Goal: Task Accomplishment & Management: Complete application form

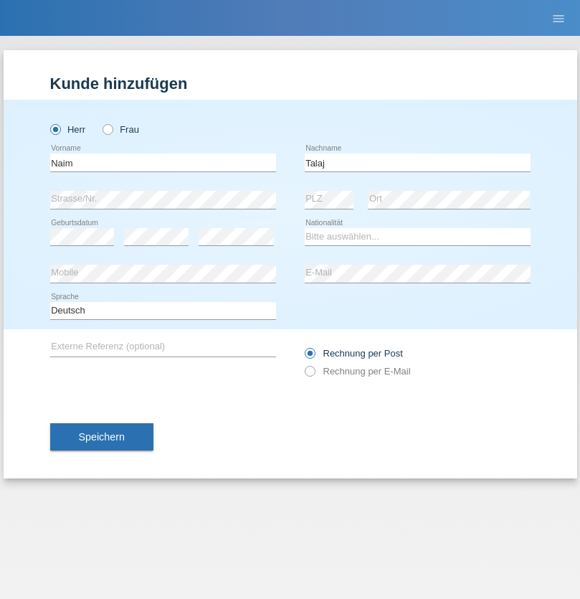
type input "Talaj"
select select "XK"
select select "C"
select select "25"
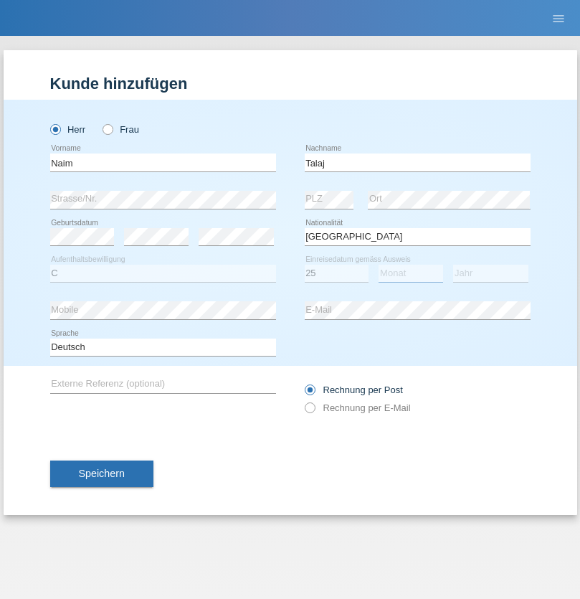
select select "09"
select select "1998"
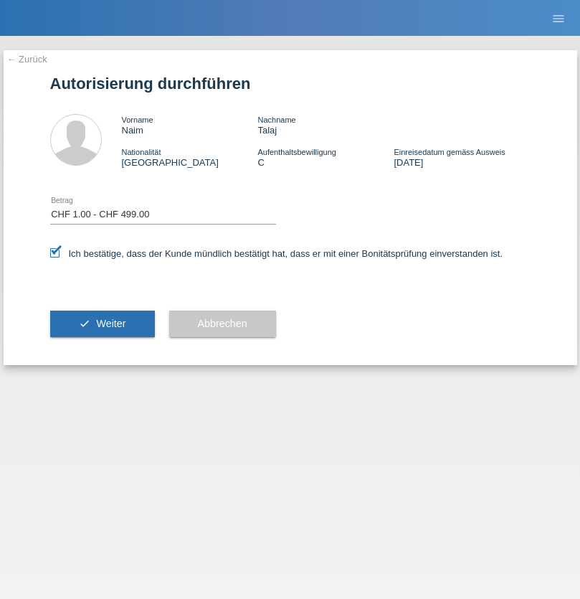
select select "1"
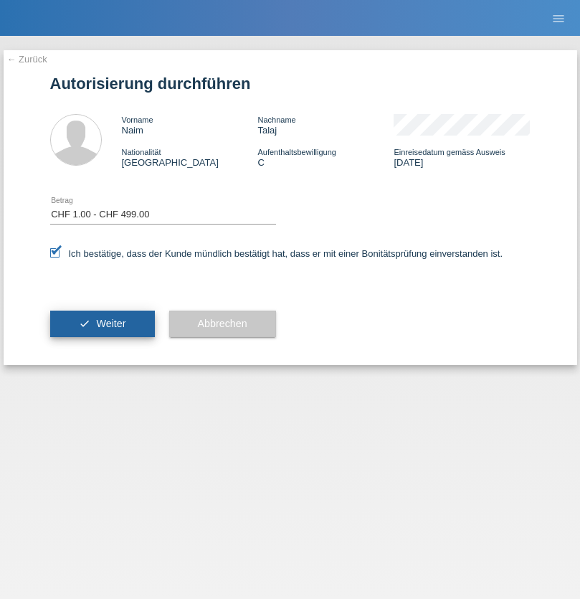
click at [102, 323] on span "Weiter" at bounding box center [110, 323] width 29 height 11
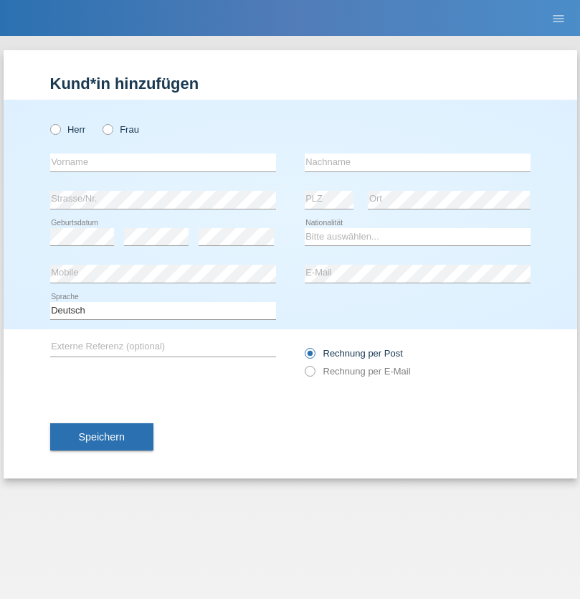
radio input "true"
click at [163, 162] on input "text" at bounding box center [163, 162] width 226 height 18
type input "[PERSON_NAME]"
click at [417, 162] on input "text" at bounding box center [418, 162] width 226 height 18
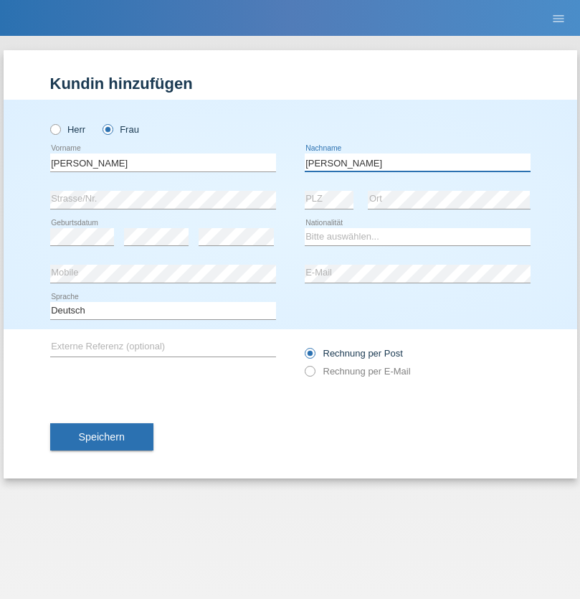
type input "[PERSON_NAME]"
select select "CH"
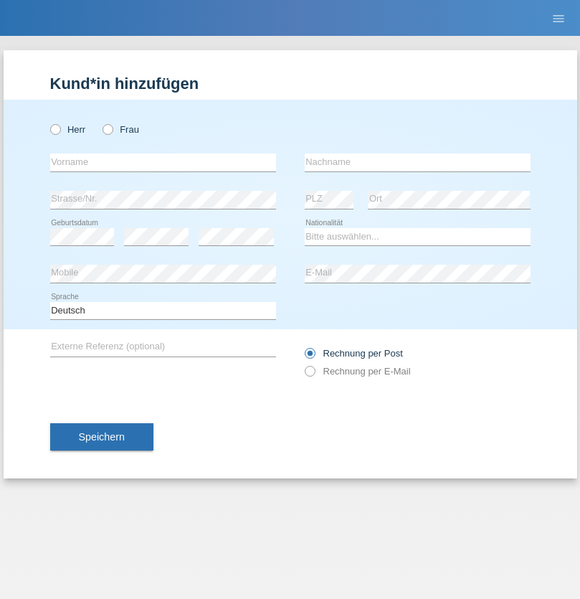
radio input "true"
click at [163, 162] on input "text" at bounding box center [163, 162] width 226 height 18
type input "Rebekka"
click at [417, 162] on input "text" at bounding box center [418, 162] width 226 height 18
type input "Hager"
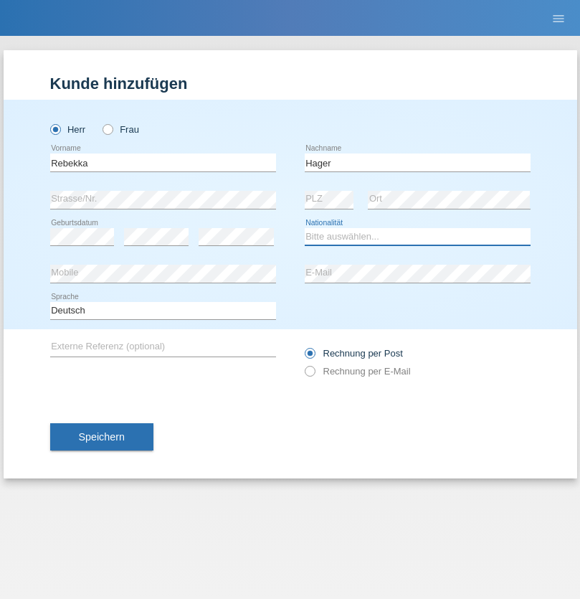
select select "CH"
radio input "true"
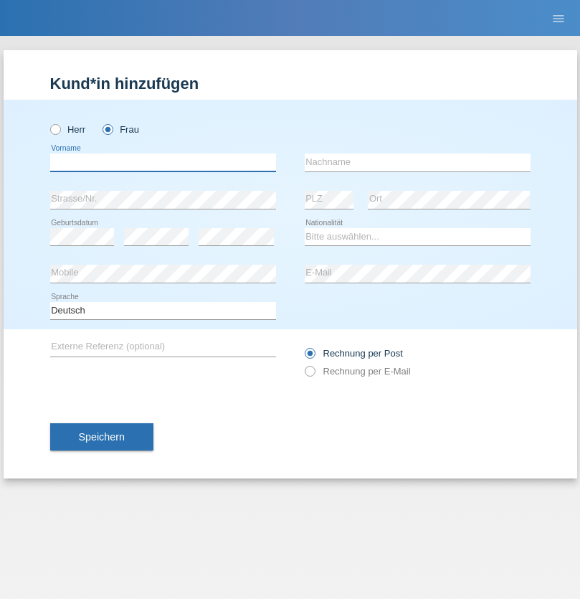
click at [163, 162] on input "text" at bounding box center [163, 162] width 226 height 18
type input "[DATE]"
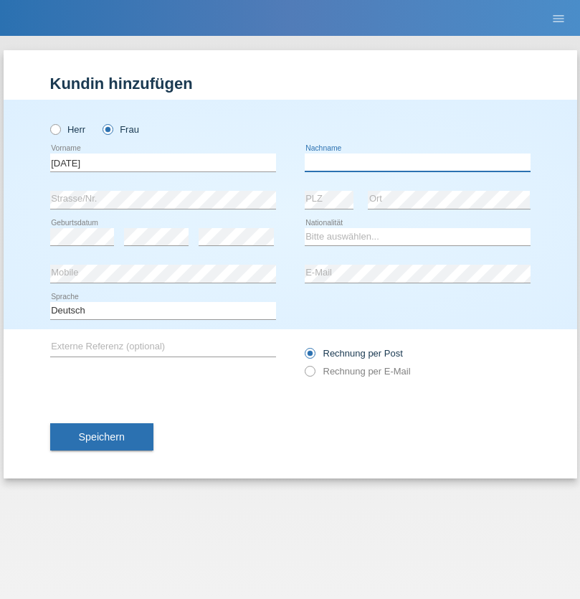
click at [417, 162] on input "text" at bounding box center [418, 162] width 226 height 18
type input "[PERSON_NAME] [PERSON_NAME] [PERSON_NAME]"
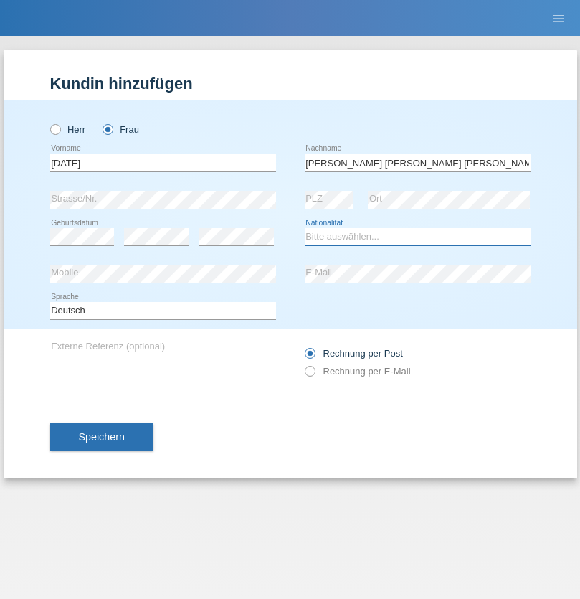
select select "CH"
